Goal: Information Seeking & Learning: Learn about a topic

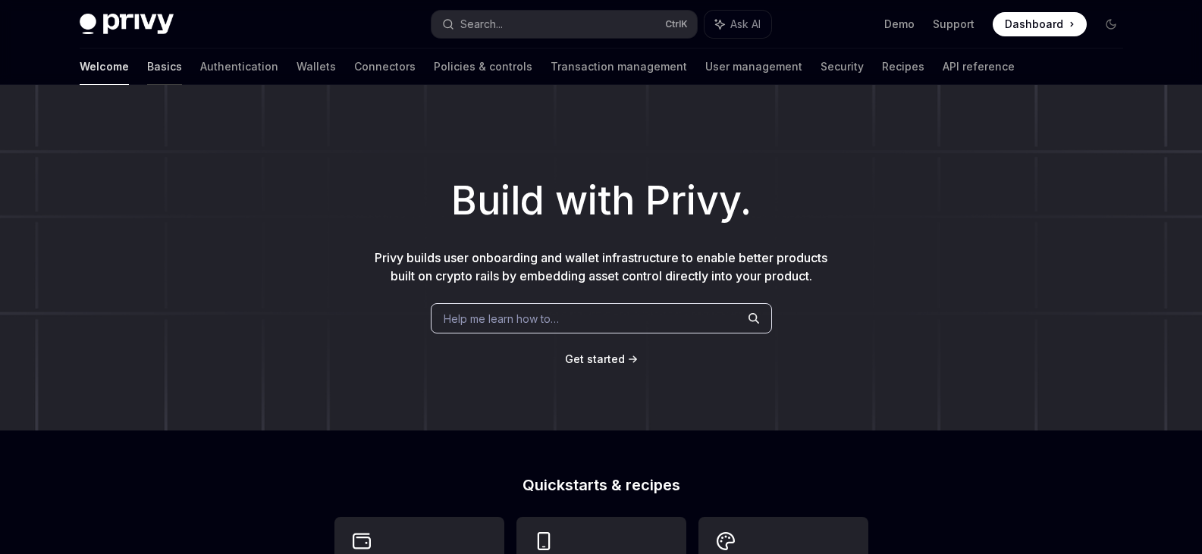
click at [147, 71] on link "Basics" at bounding box center [164, 67] width 35 height 36
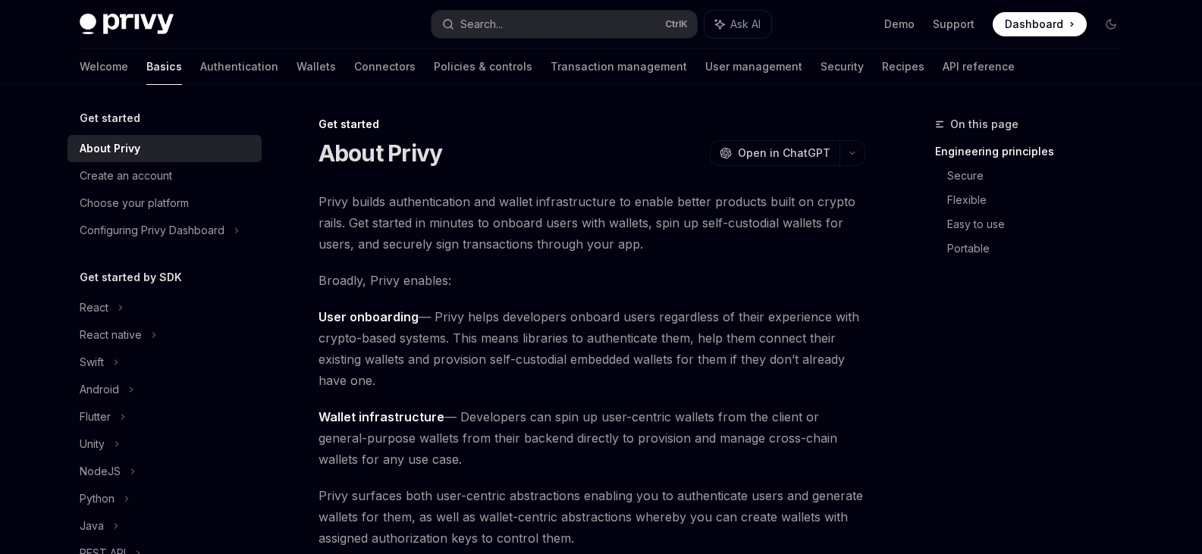
click at [146, 112] on div "Get started" at bounding box center [164, 118] width 194 height 18
click at [111, 117] on h5 "Get started" at bounding box center [110, 118] width 61 height 18
click at [99, 121] on h5 "Get started" at bounding box center [110, 118] width 61 height 18
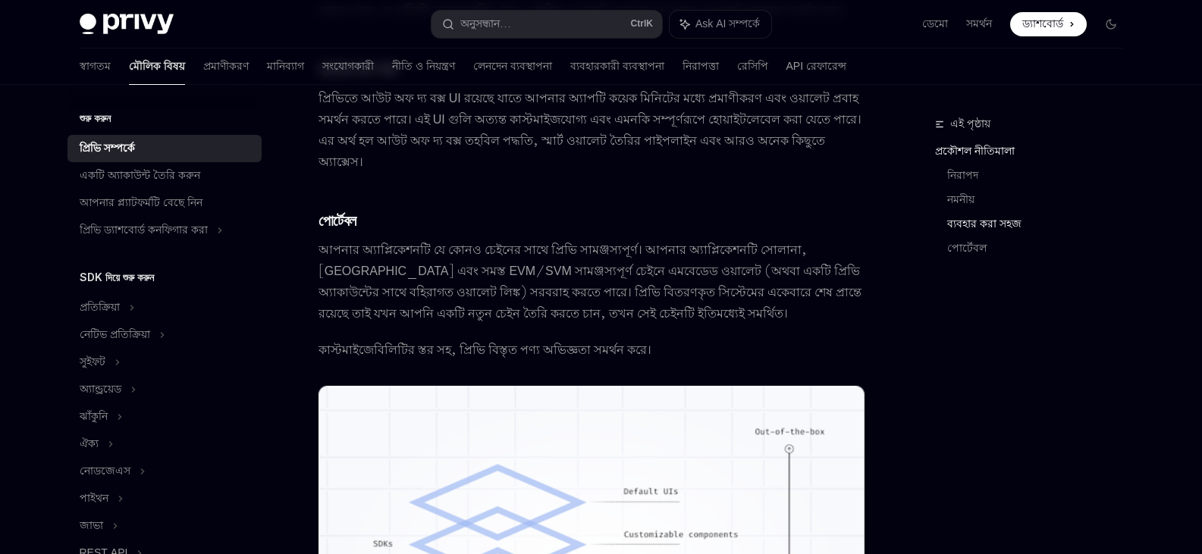
scroll to position [986, 0]
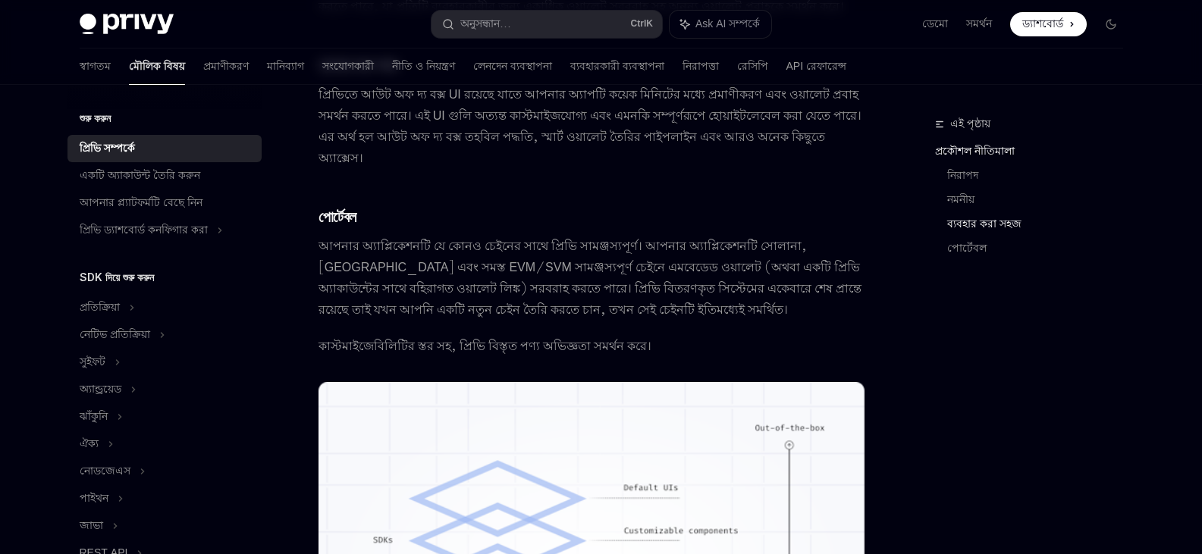
click at [106, 113] on font "শুরু করুন" at bounding box center [95, 117] width 31 height 13
click at [230, 232] on div "প্রিভি ড্যাশবোর্ড কনফিগার করা" at bounding box center [164, 230] width 194 height 27
type textarea "*"
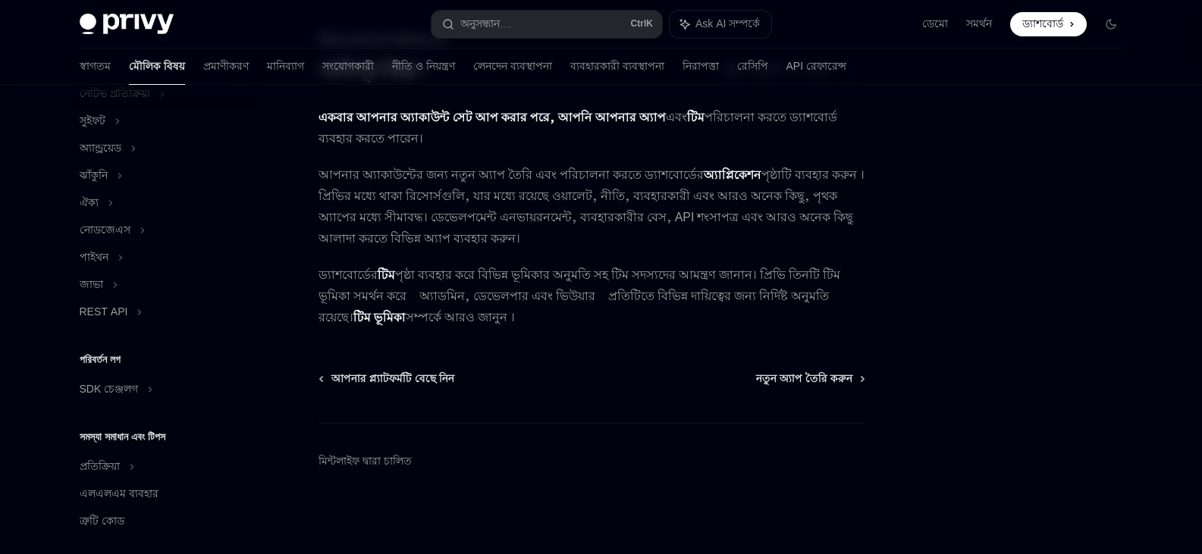
scroll to position [416, 0]
